Goal: Browse casually

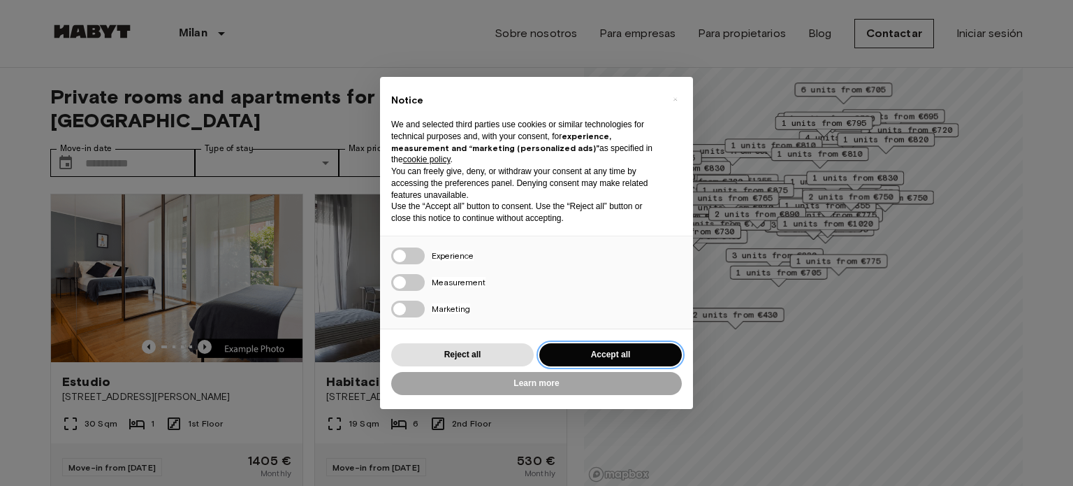
click at [607, 355] on button "Accept all" at bounding box center [610, 354] width 143 height 23
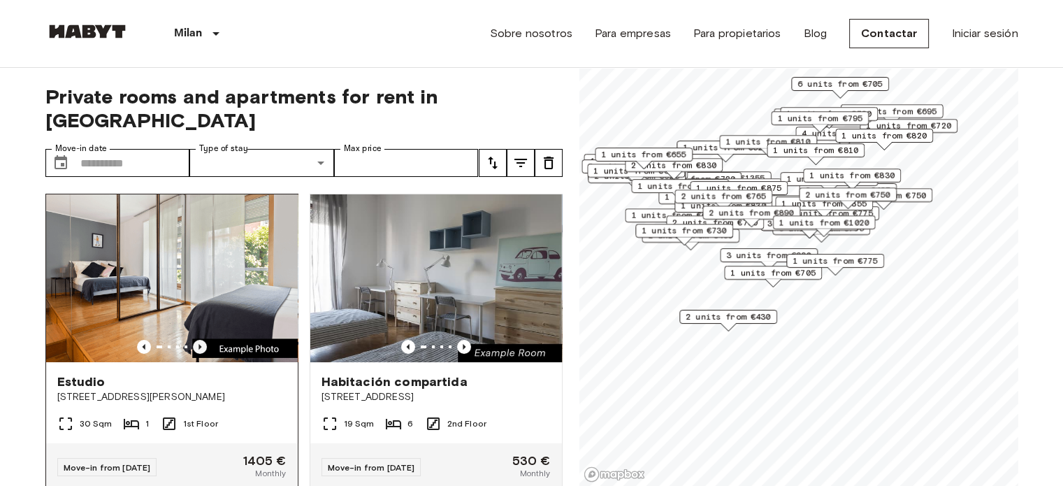
click at [201, 340] on icon "Previous image" at bounding box center [200, 347] width 14 height 14
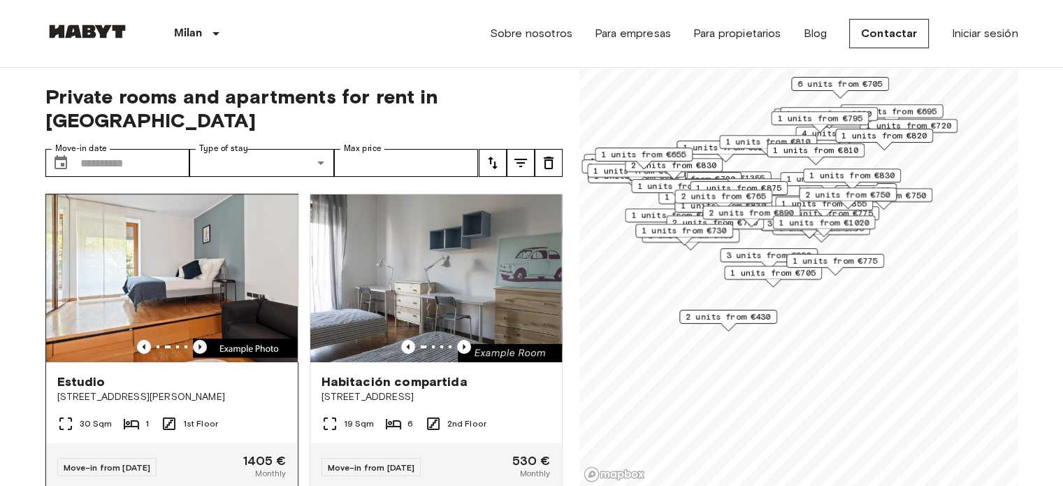
click at [201, 340] on icon "Previous image" at bounding box center [200, 347] width 14 height 14
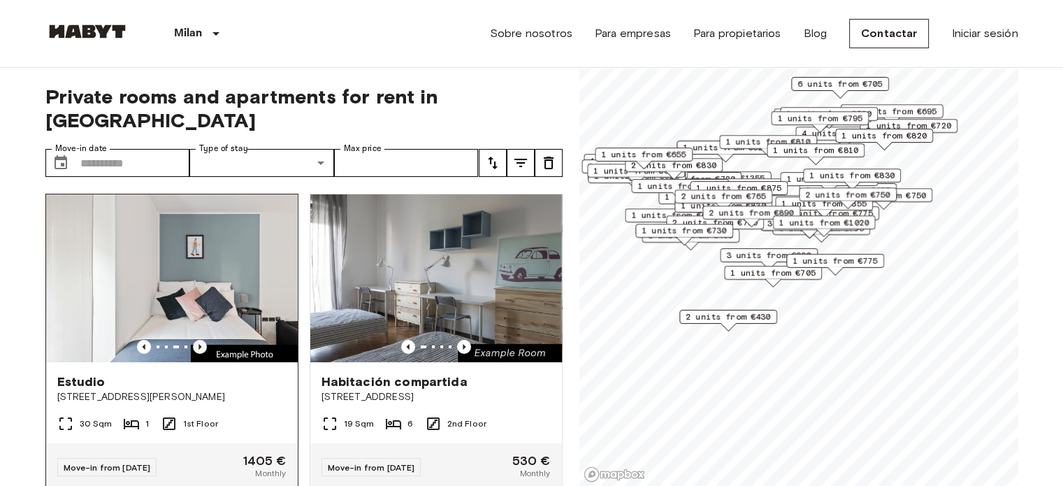
click at [201, 340] on icon "Previous image" at bounding box center [200, 347] width 14 height 14
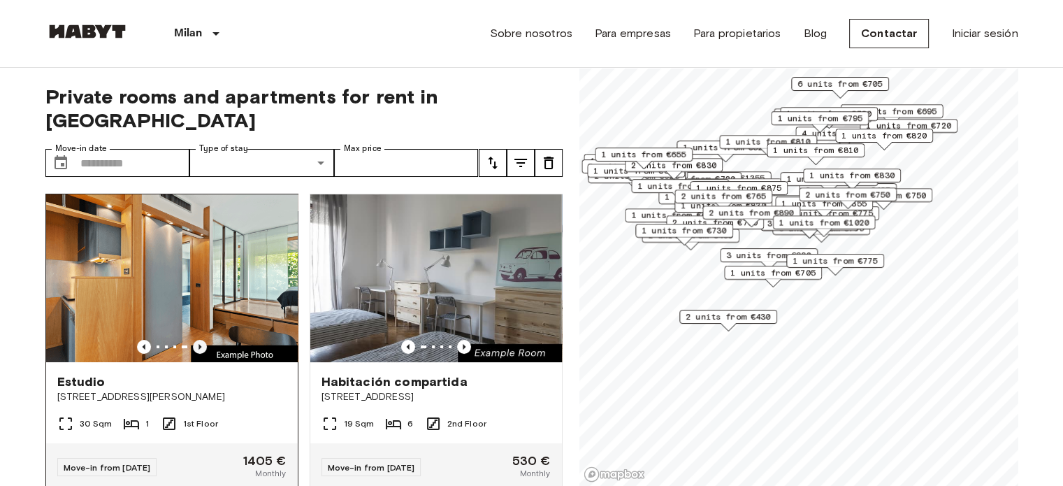
click at [201, 340] on icon "Previous image" at bounding box center [200, 347] width 14 height 14
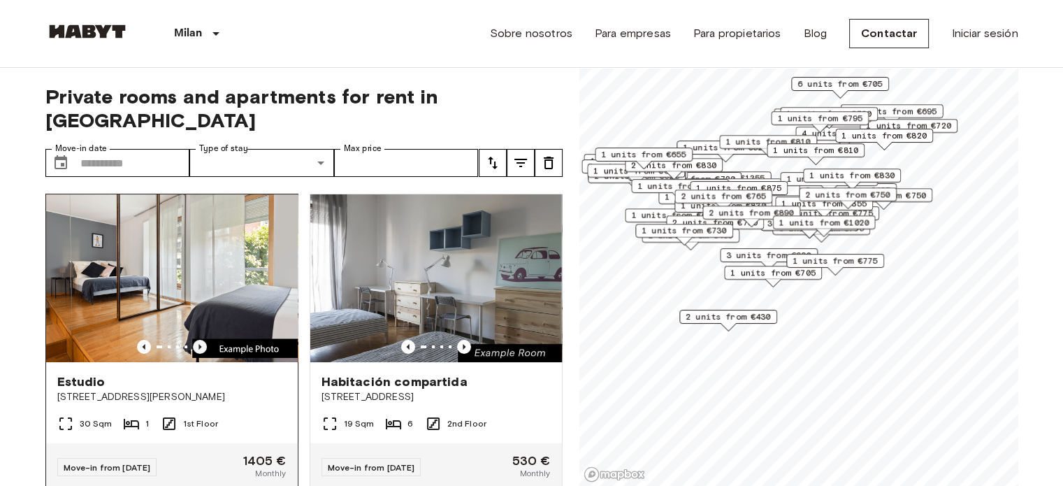
click at [201, 340] on icon "Previous image" at bounding box center [200, 347] width 14 height 14
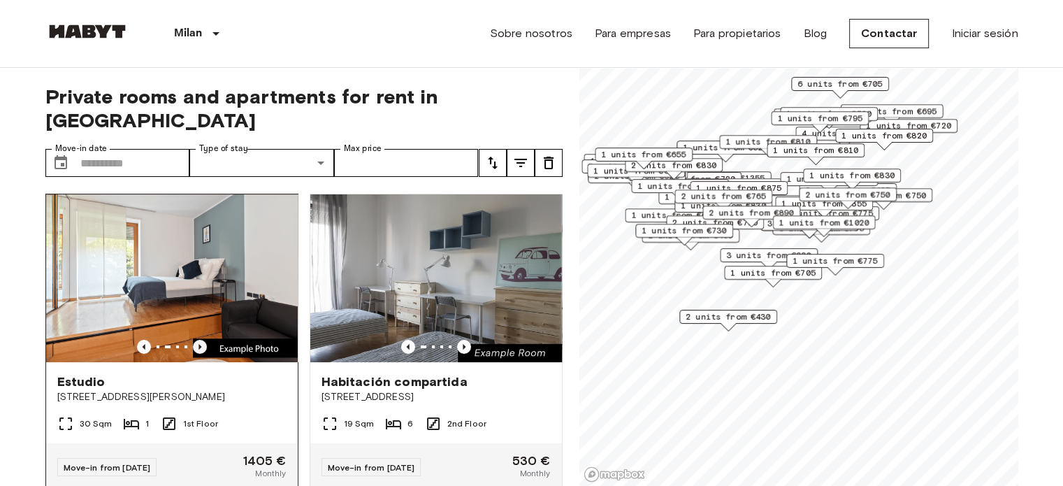
click at [201, 340] on icon "Previous image" at bounding box center [200, 347] width 14 height 14
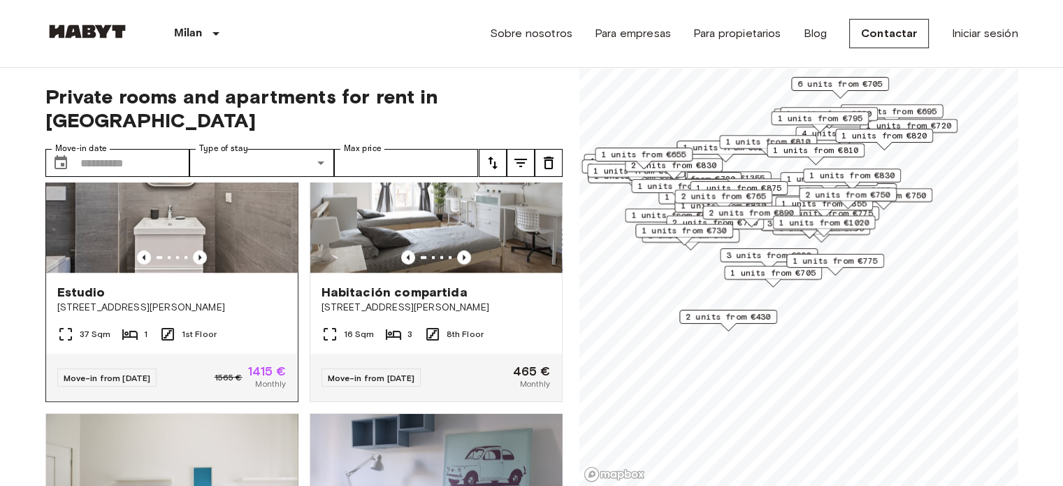
scroll to position [1328, 0]
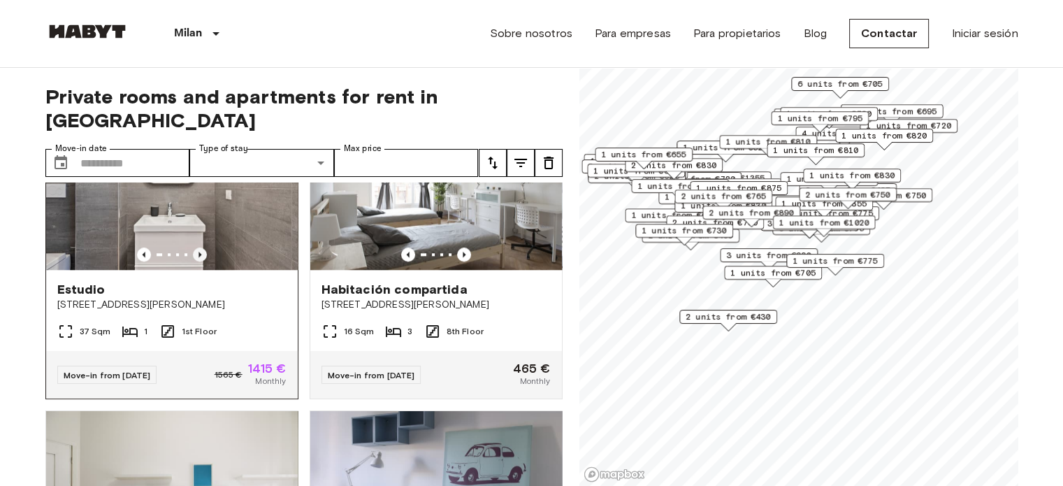
click at [198, 253] on icon "Previous image" at bounding box center [199, 255] width 3 height 6
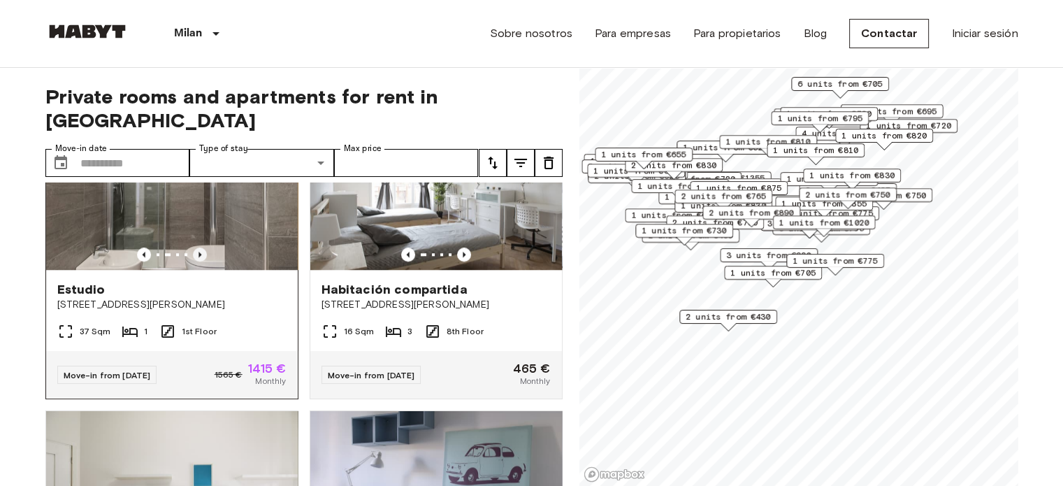
click at [198, 253] on icon "Previous image" at bounding box center [199, 255] width 3 height 6
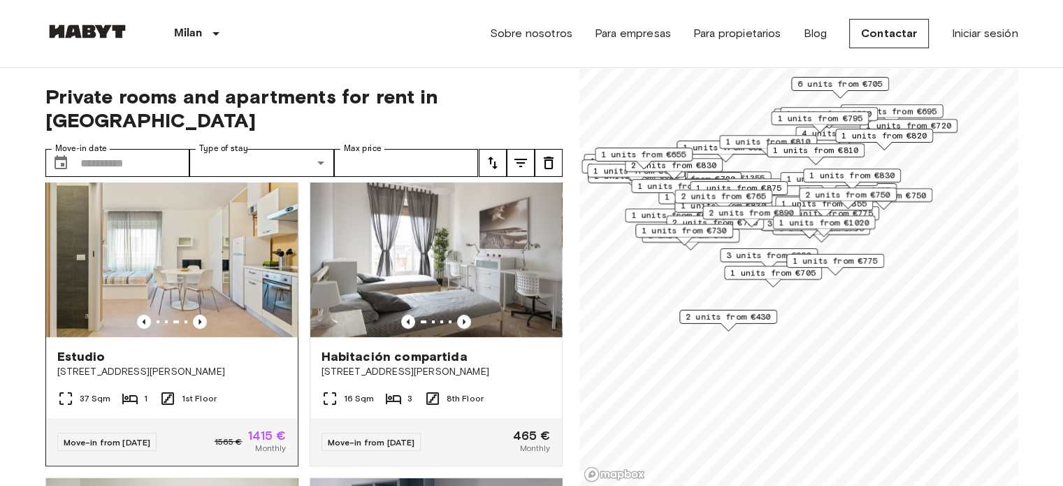
scroll to position [1258, 0]
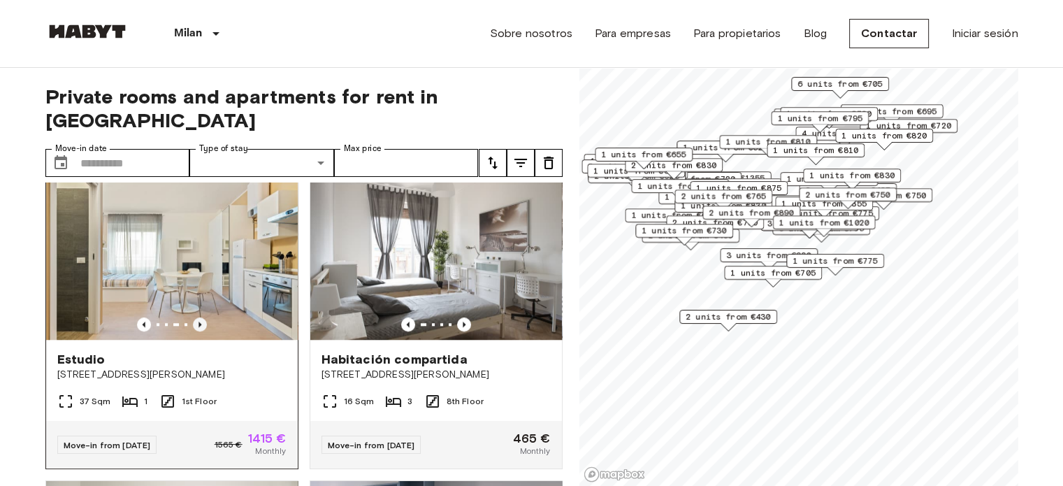
click at [198, 324] on icon "Previous image" at bounding box center [200, 324] width 14 height 14
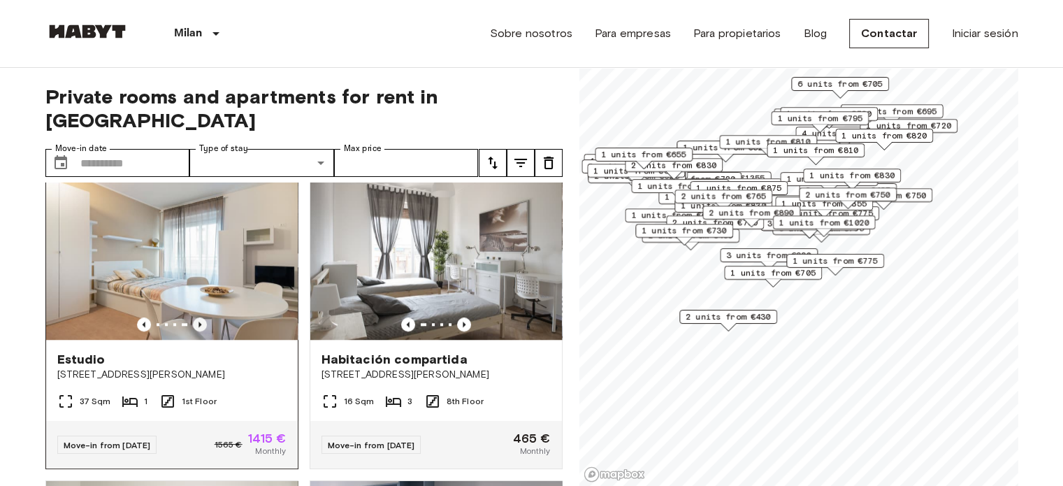
click at [198, 324] on icon "Previous image" at bounding box center [200, 324] width 14 height 14
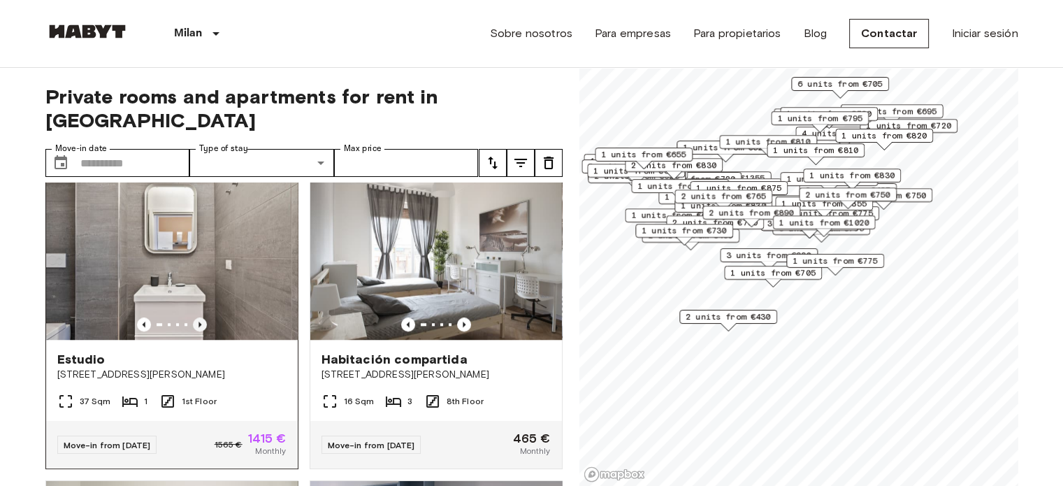
click at [198, 324] on icon "Previous image" at bounding box center [200, 324] width 14 height 14
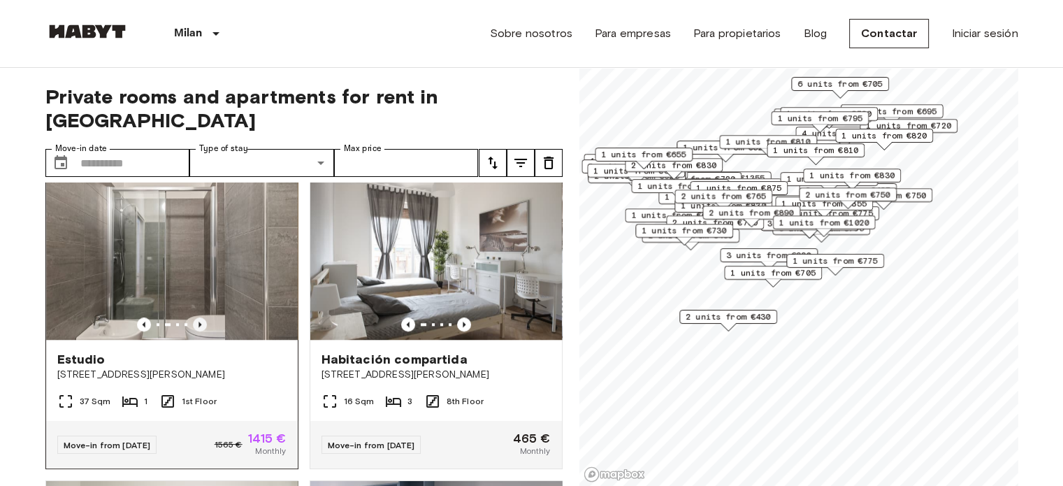
click at [198, 324] on icon "Previous image" at bounding box center [200, 324] width 14 height 14
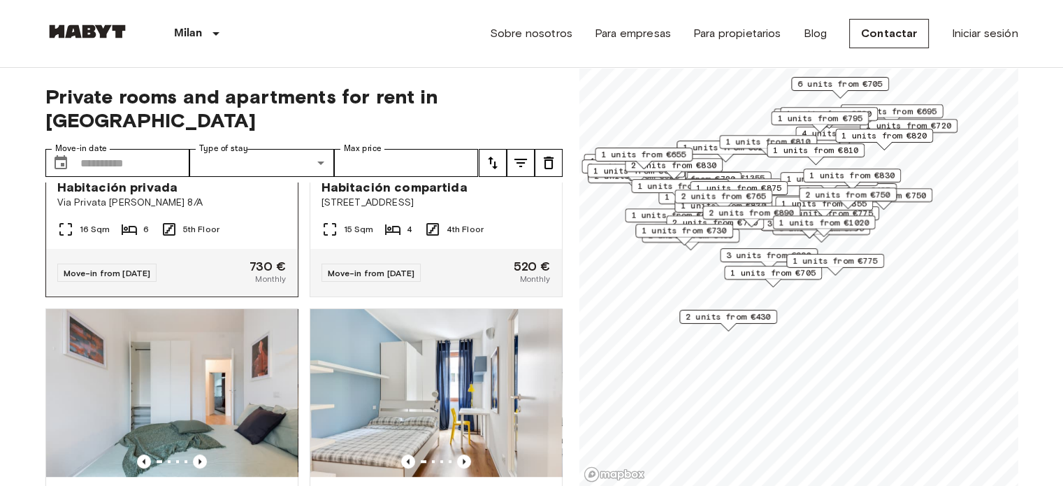
scroll to position [489, 0]
